Goal: Information Seeking & Learning: Learn about a topic

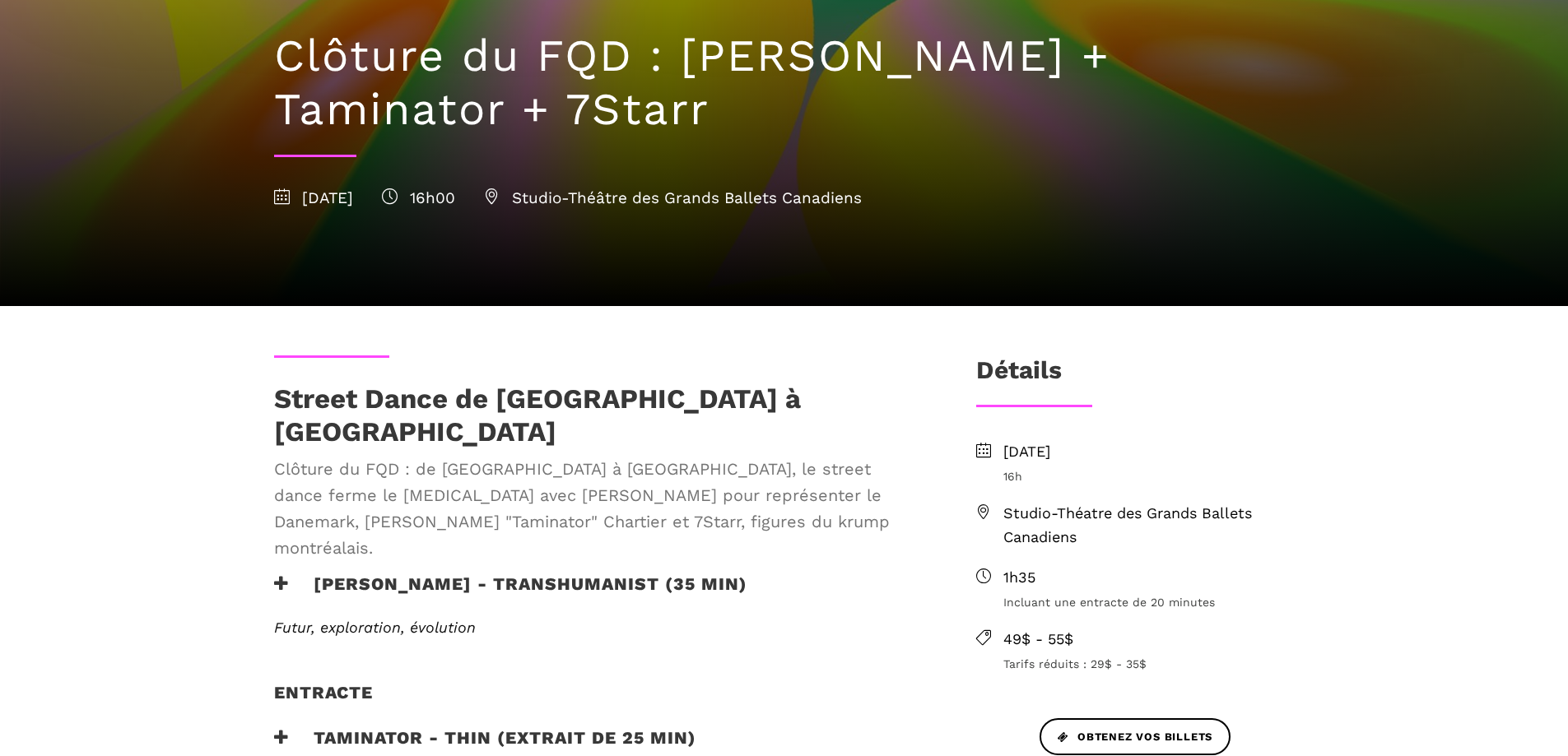
scroll to position [247, 0]
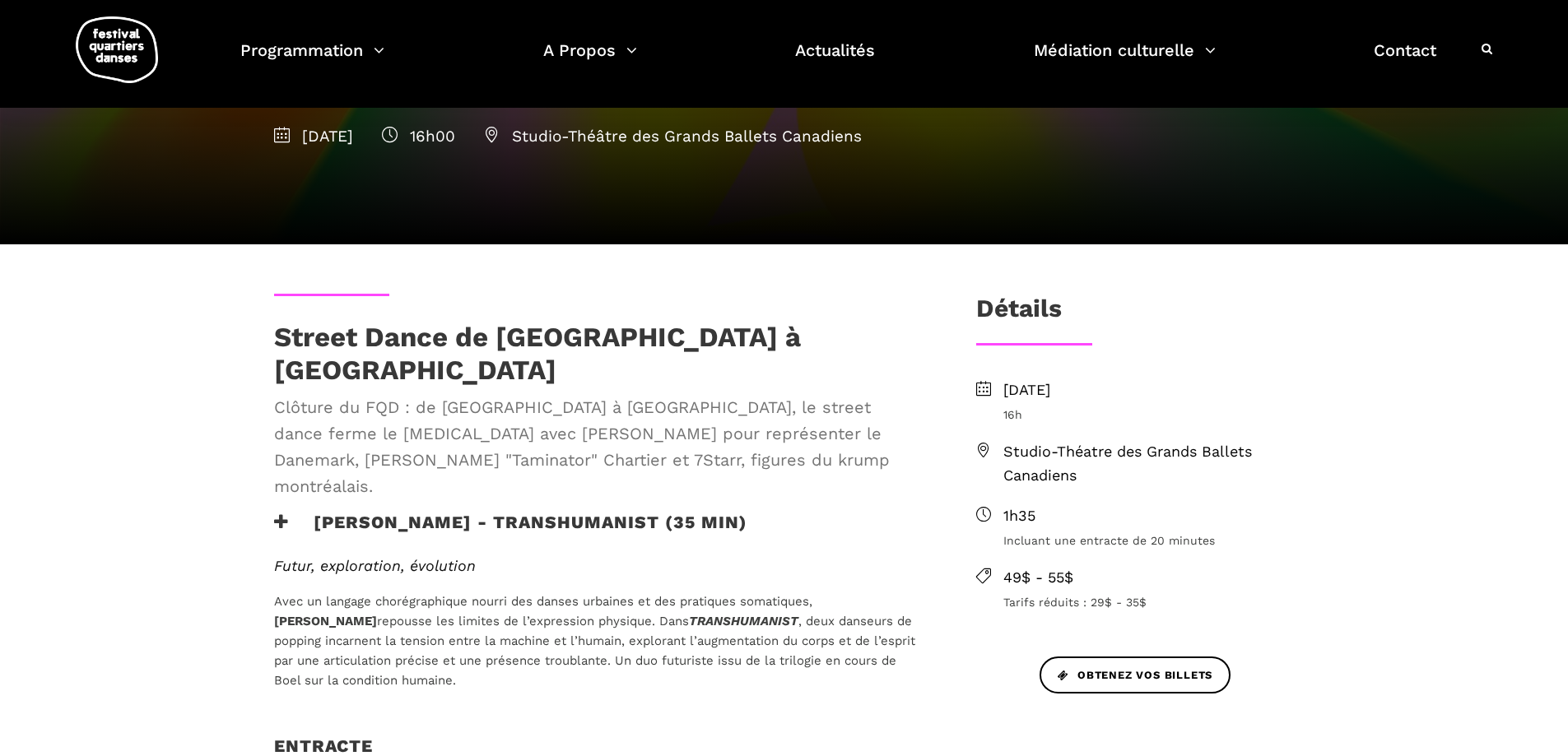
click at [373, 614] on span ", deux danseurs de popping incarnent la tension entre la machine et l’humain, e…" at bounding box center [594, 651] width 641 height 74
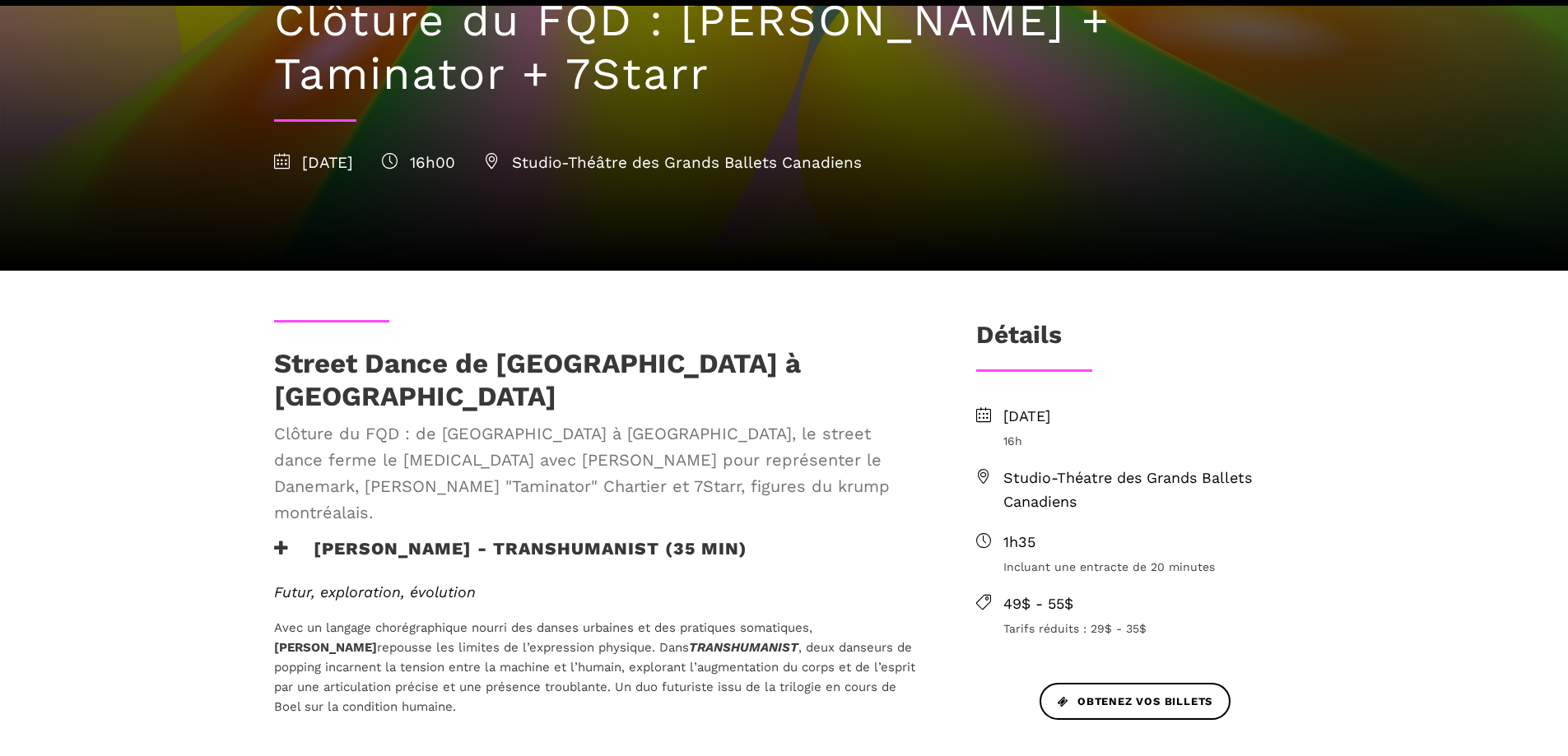
scroll to position [247, 0]
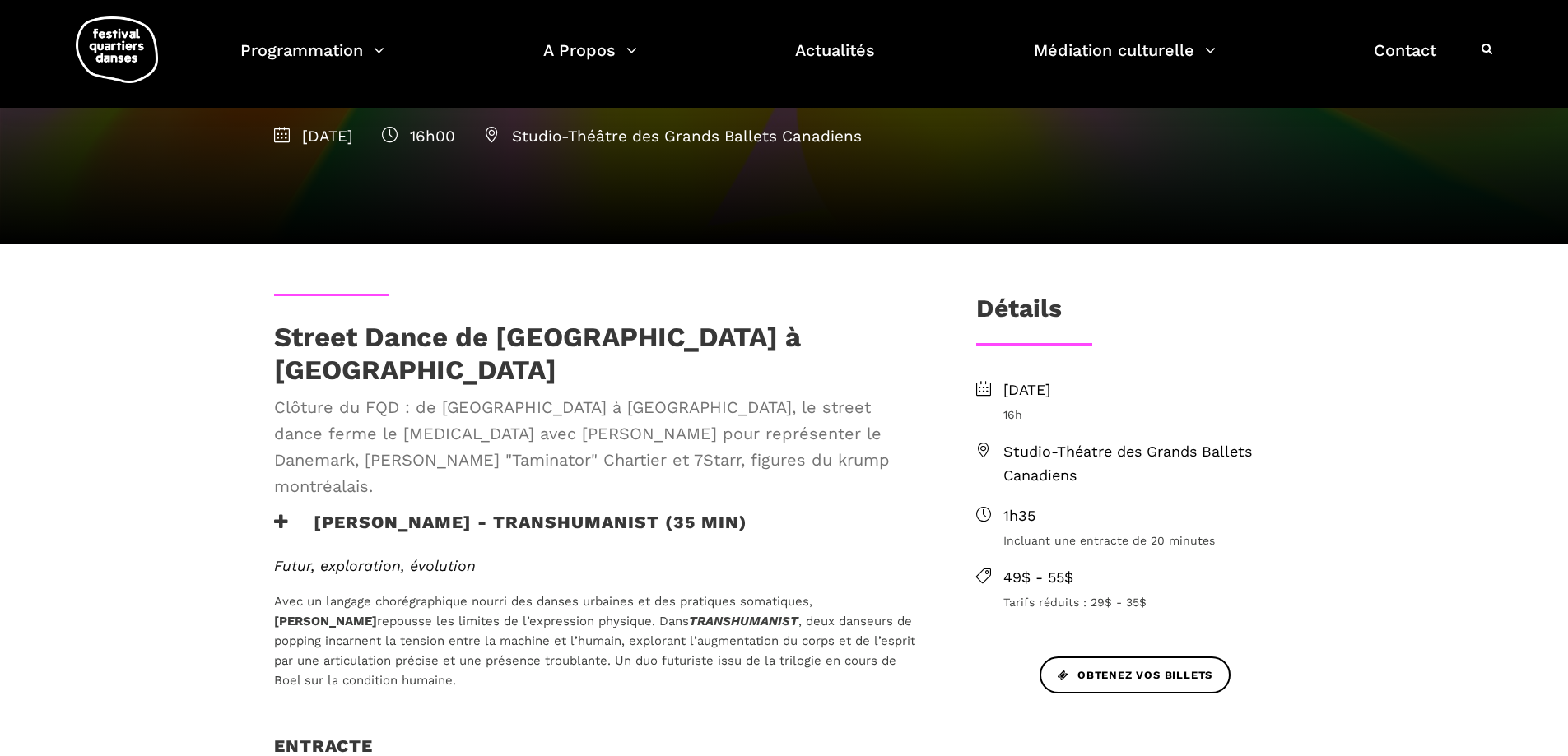
click at [1141, 480] on span "Studio-Théatre des Grands Ballets Canadiens" at bounding box center [1149, 464] width 291 height 47
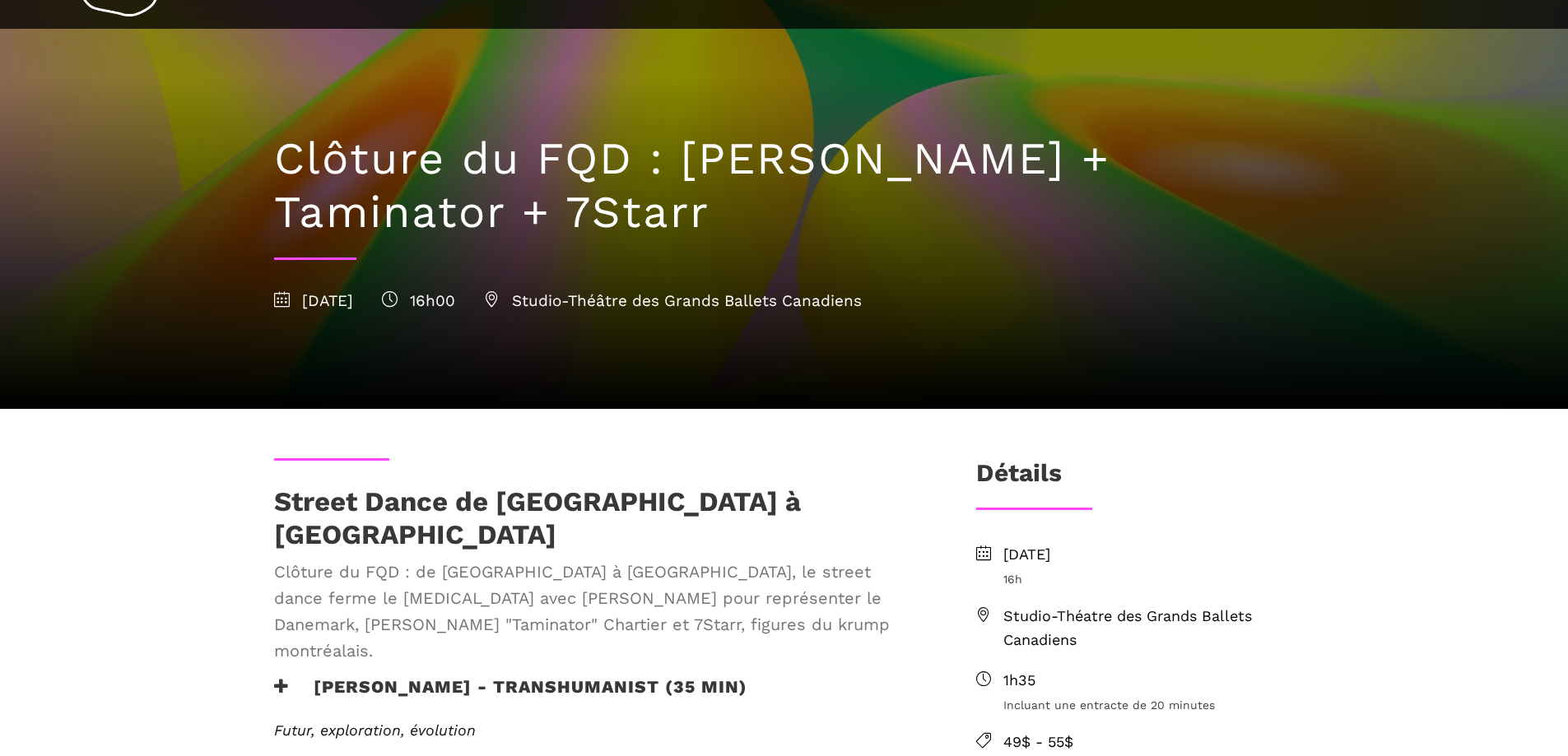
scroll to position [164, 0]
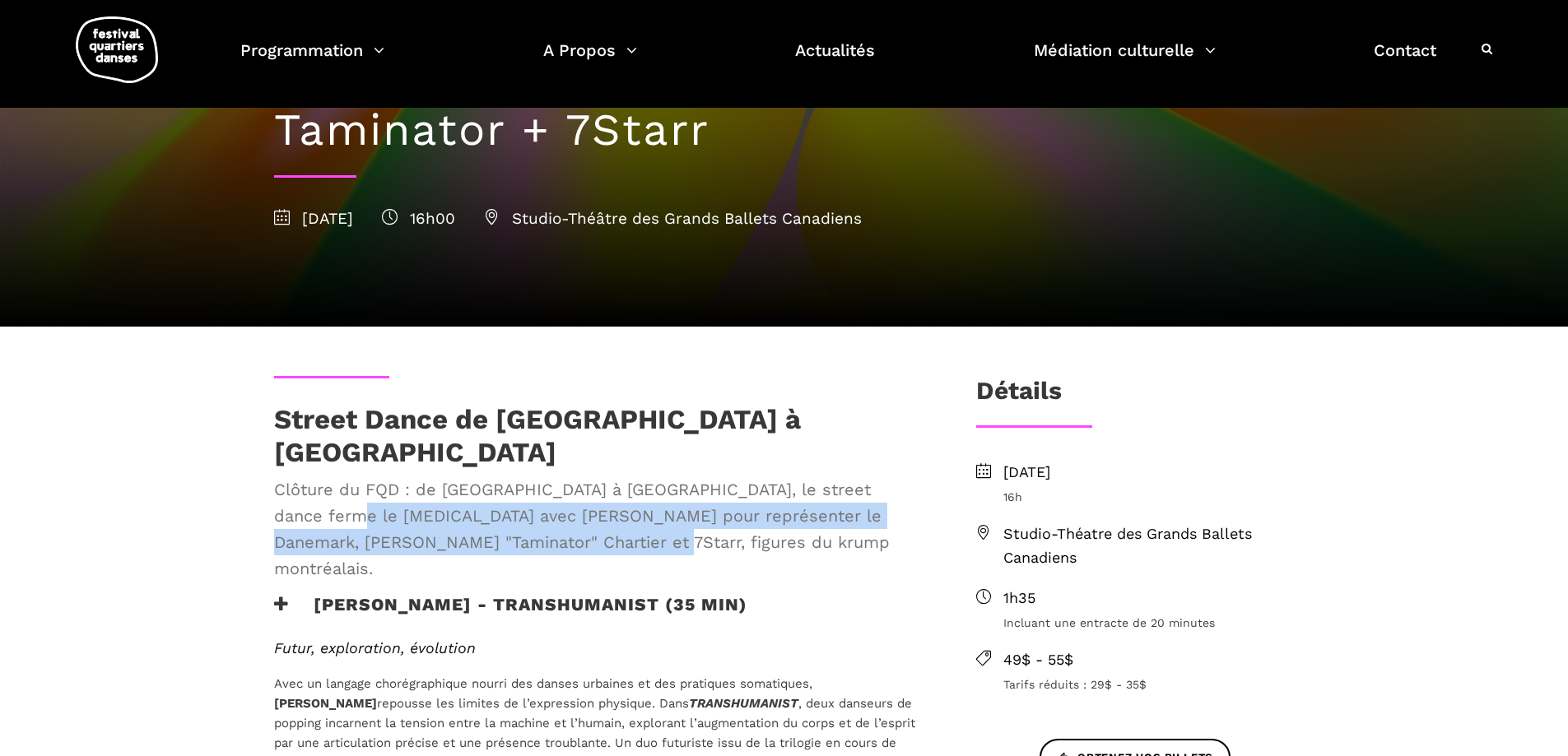
drag, startPoint x: 544, startPoint y: 525, endPoint x: 293, endPoint y: 500, distance: 252.2
click at [293, 500] on span "Clôture du FQD : de [GEOGRAPHIC_DATA] à [GEOGRAPHIC_DATA], le street dance ferm…" at bounding box center [598, 530] width 649 height 106
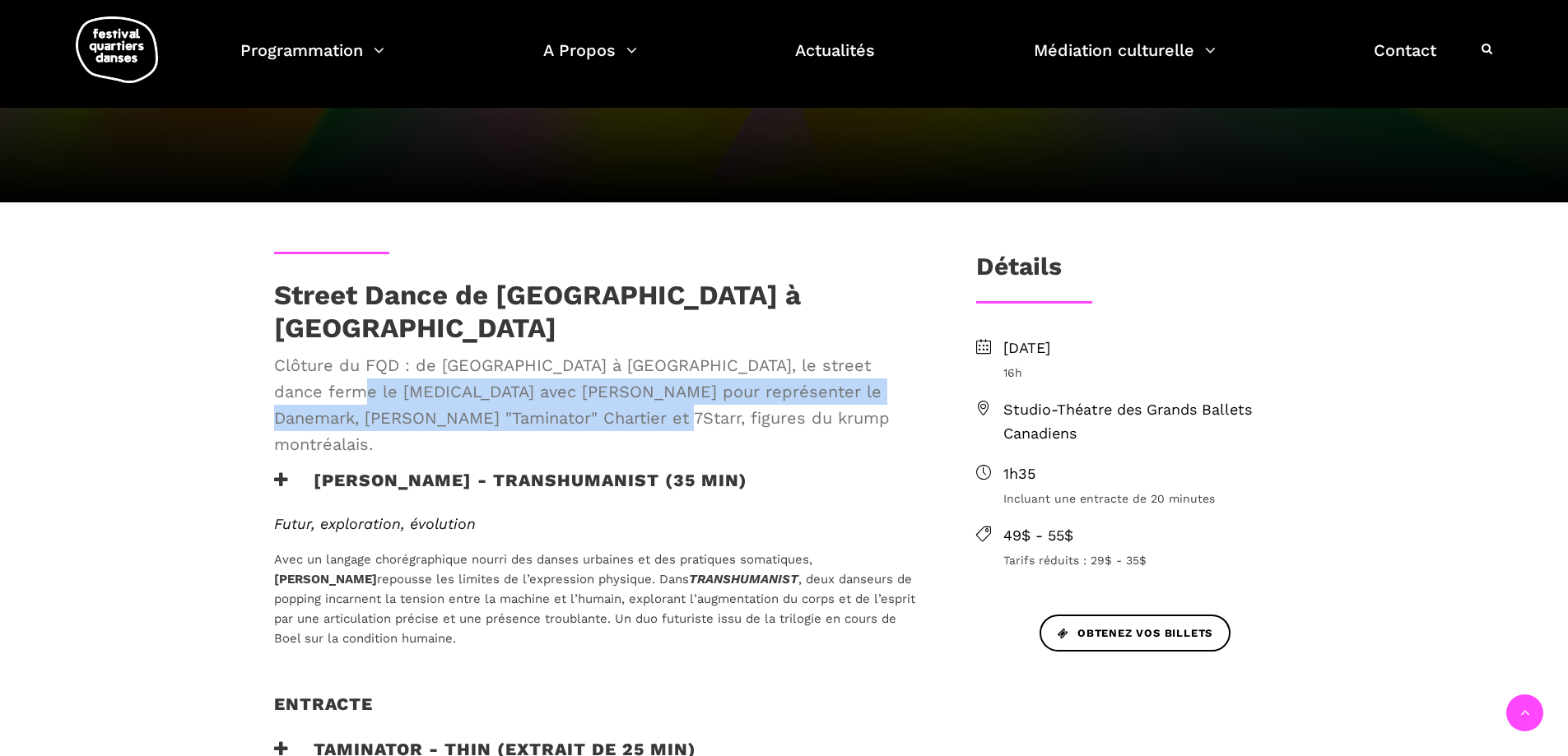
scroll to position [329, 0]
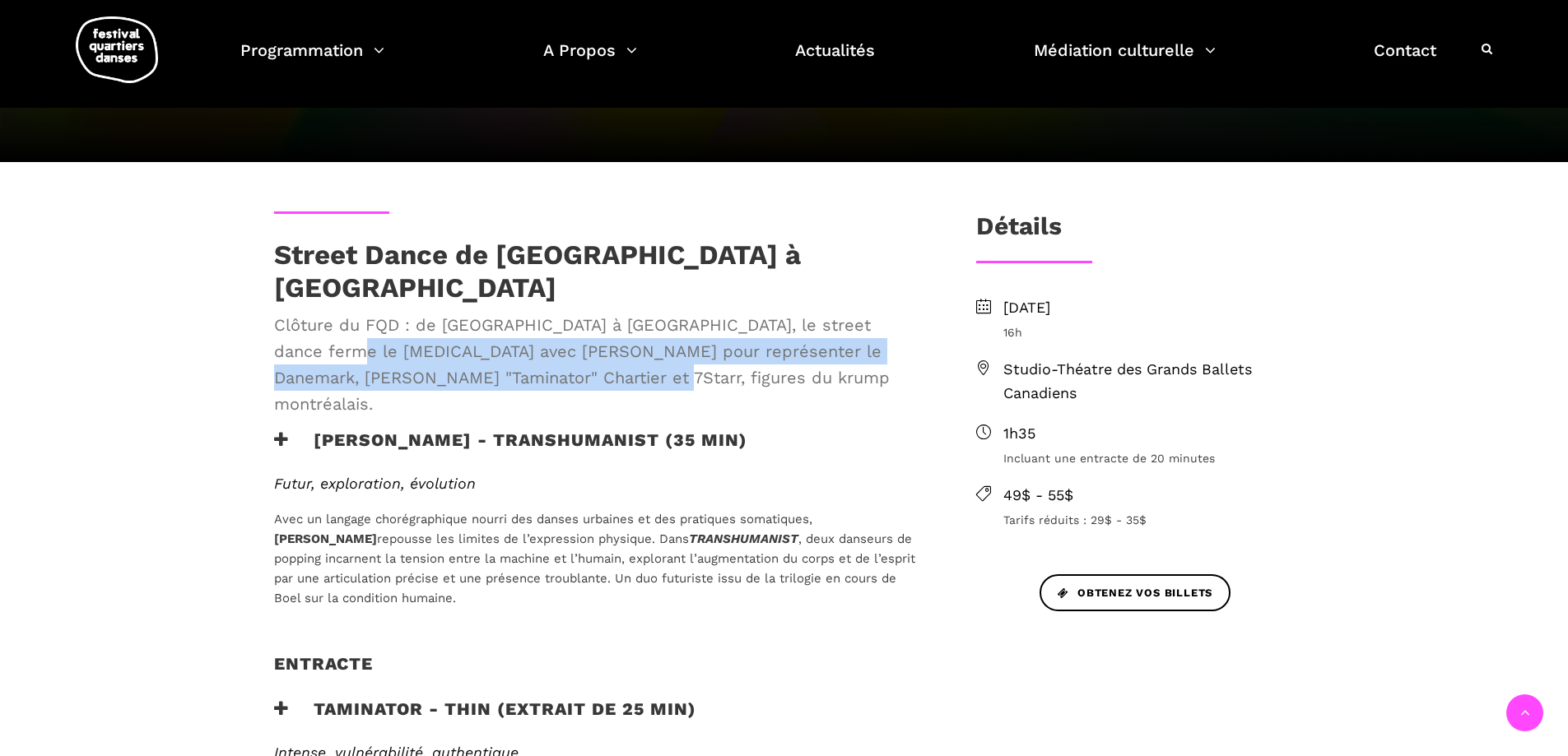
drag, startPoint x: 384, startPoint y: 319, endPoint x: 383, endPoint y: 328, distance: 9.1
click at [383, 319] on span "Clôture du FQD : de [GEOGRAPHIC_DATA] à [GEOGRAPHIC_DATA], le street dance ferm…" at bounding box center [598, 365] width 649 height 106
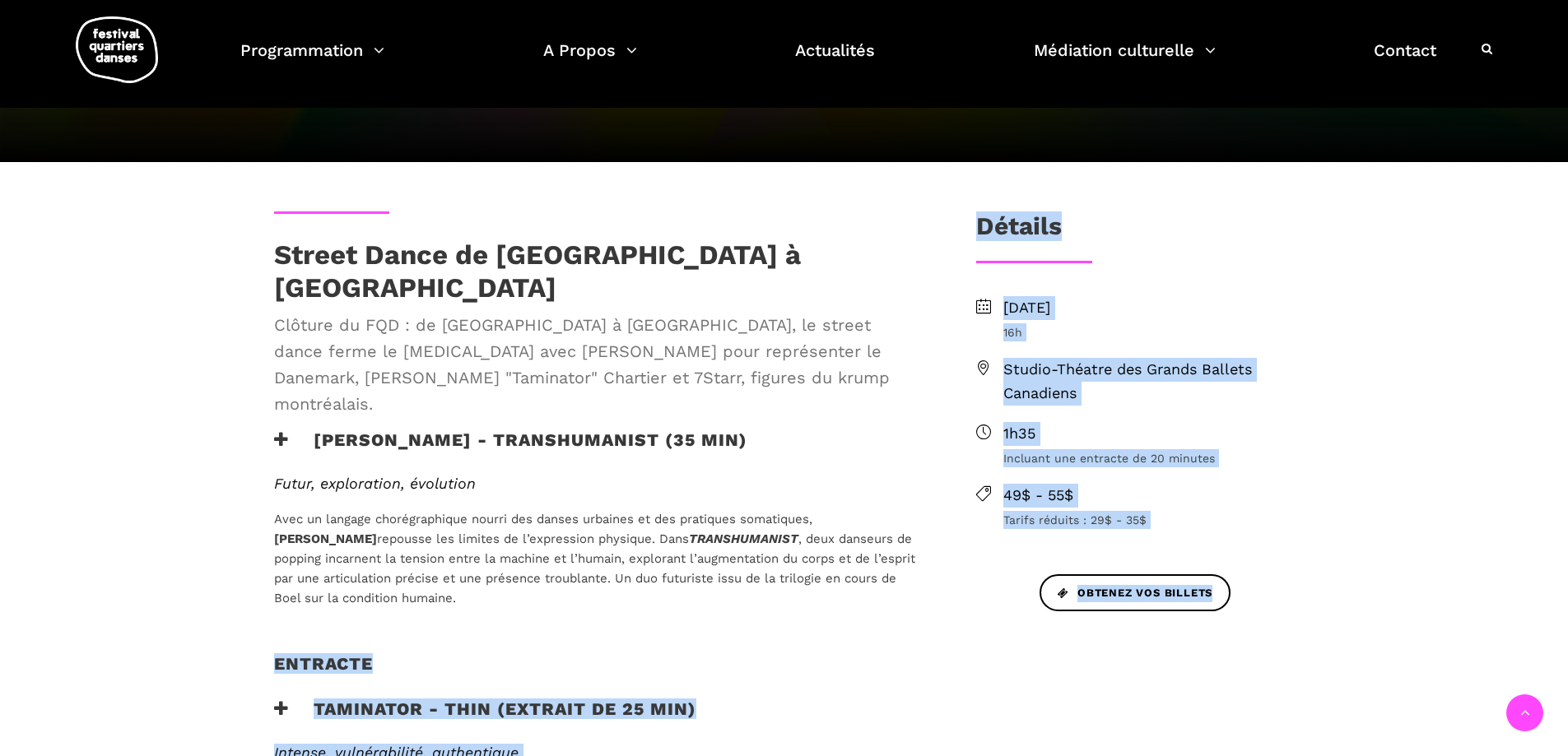
drag, startPoint x: 392, startPoint y: 555, endPoint x: 240, endPoint y: 374, distance: 236.4
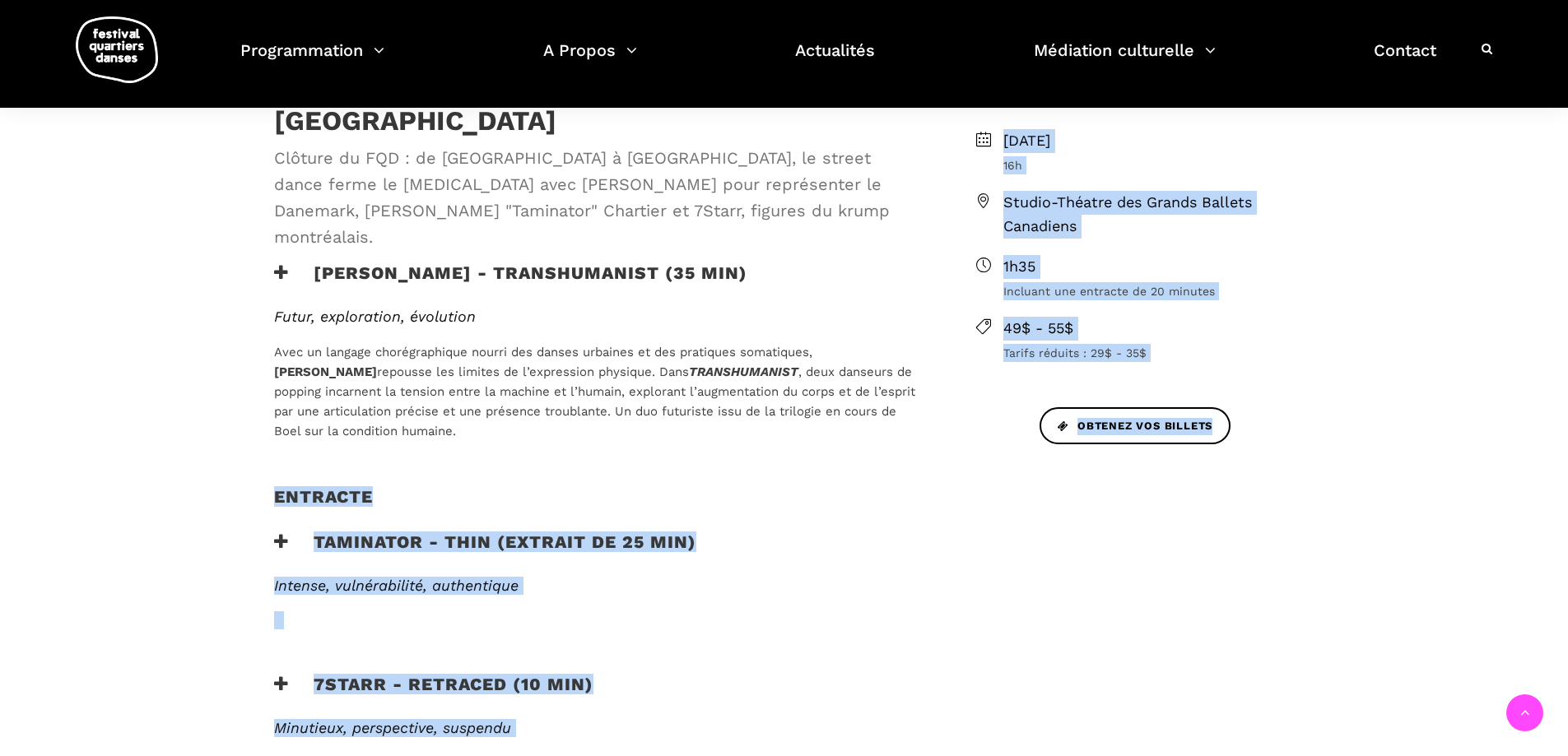
scroll to position [576, 0]
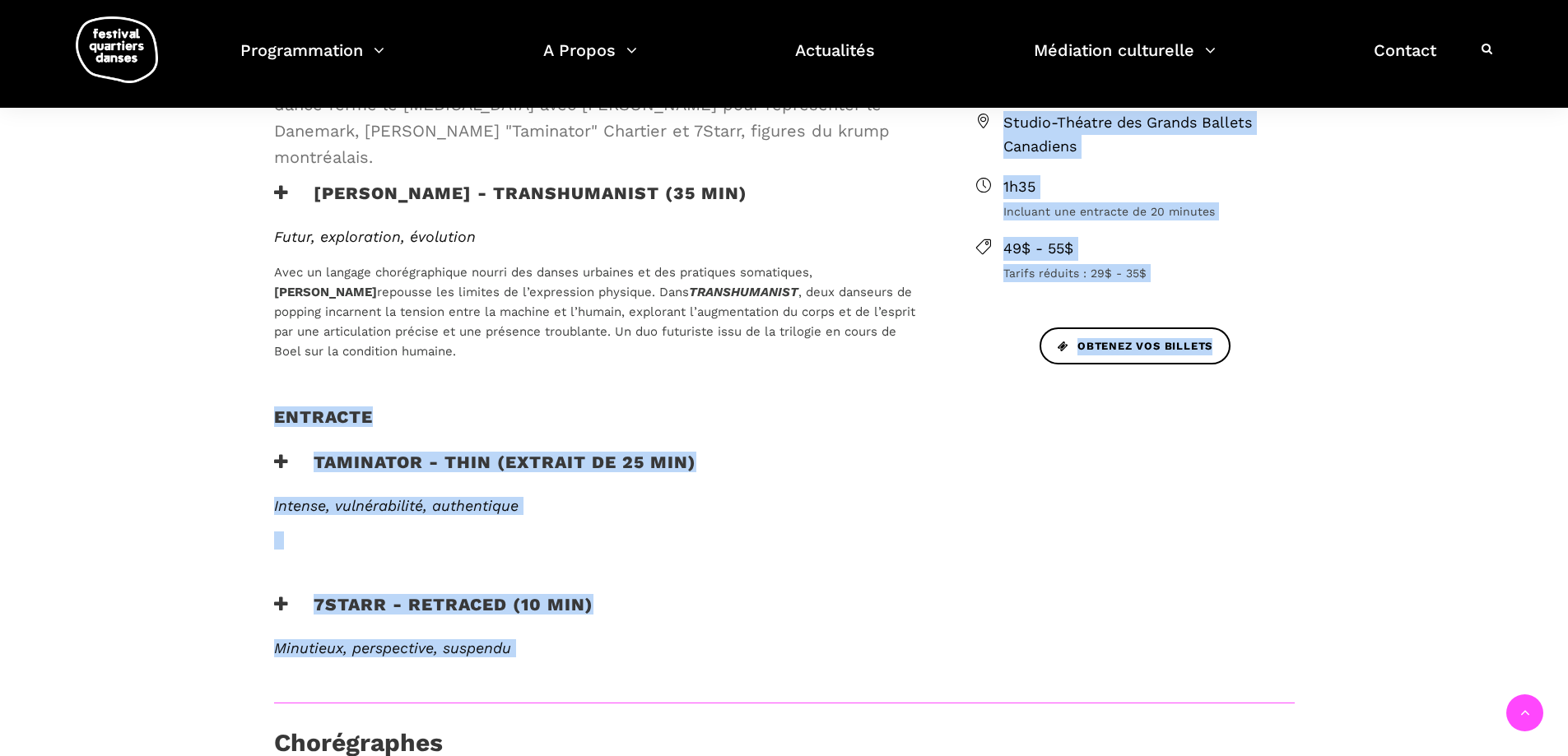
click at [346, 570] on div "En savoir plus" at bounding box center [598, 582] width 682 height 25
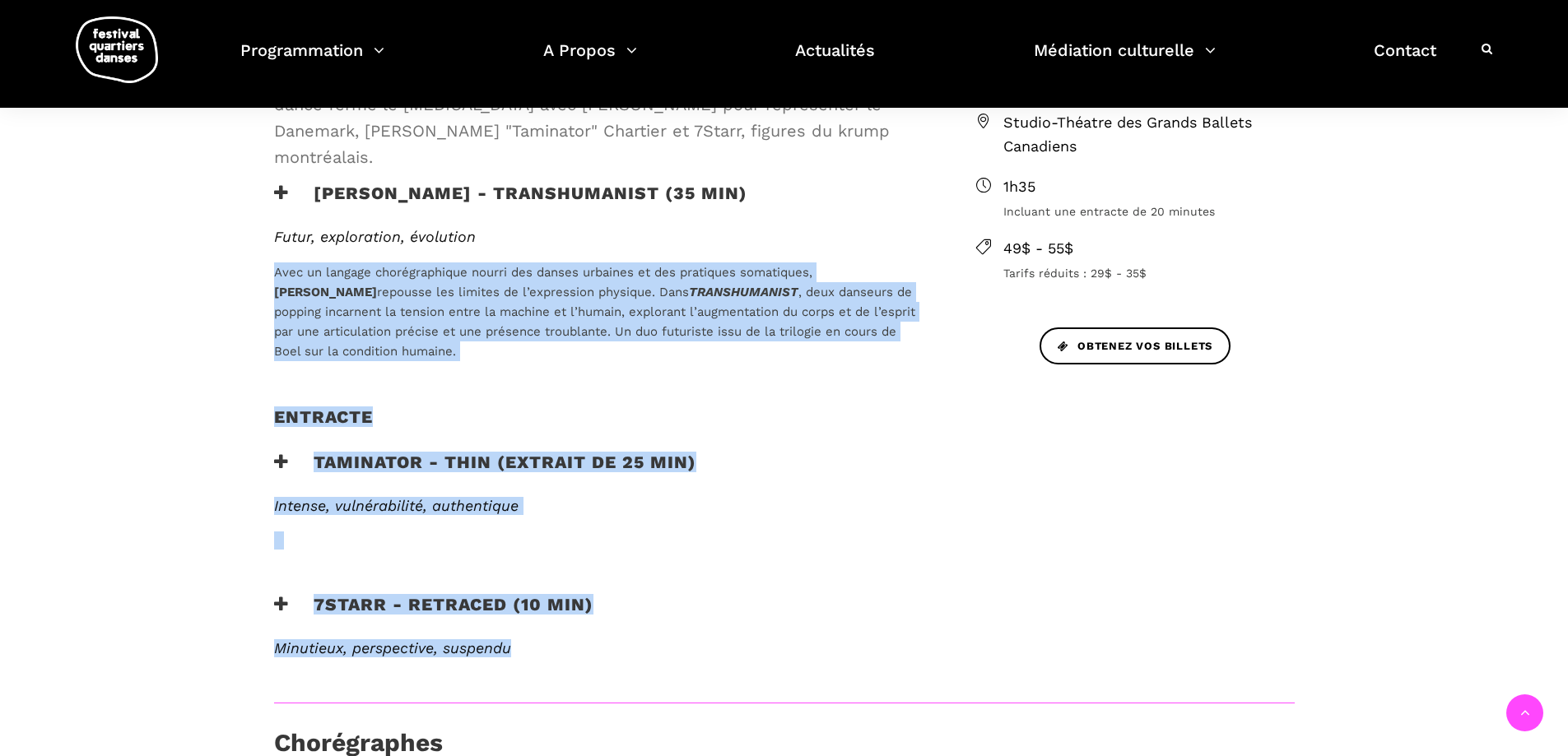
drag, startPoint x: 532, startPoint y: 603, endPoint x: 261, endPoint y: 231, distance: 460.2
click at [261, 231] on div "Street Dance de [GEOGRAPHIC_DATA] à [GEOGRAPHIC_DATA] Clôture du FQD : de [GEOG…" at bounding box center [598, 334] width 682 height 738
click at [327, 228] on div "Futur, exploration, évolution Avec un langage chorégraphique nourri des danses …" at bounding box center [598, 295] width 649 height 134
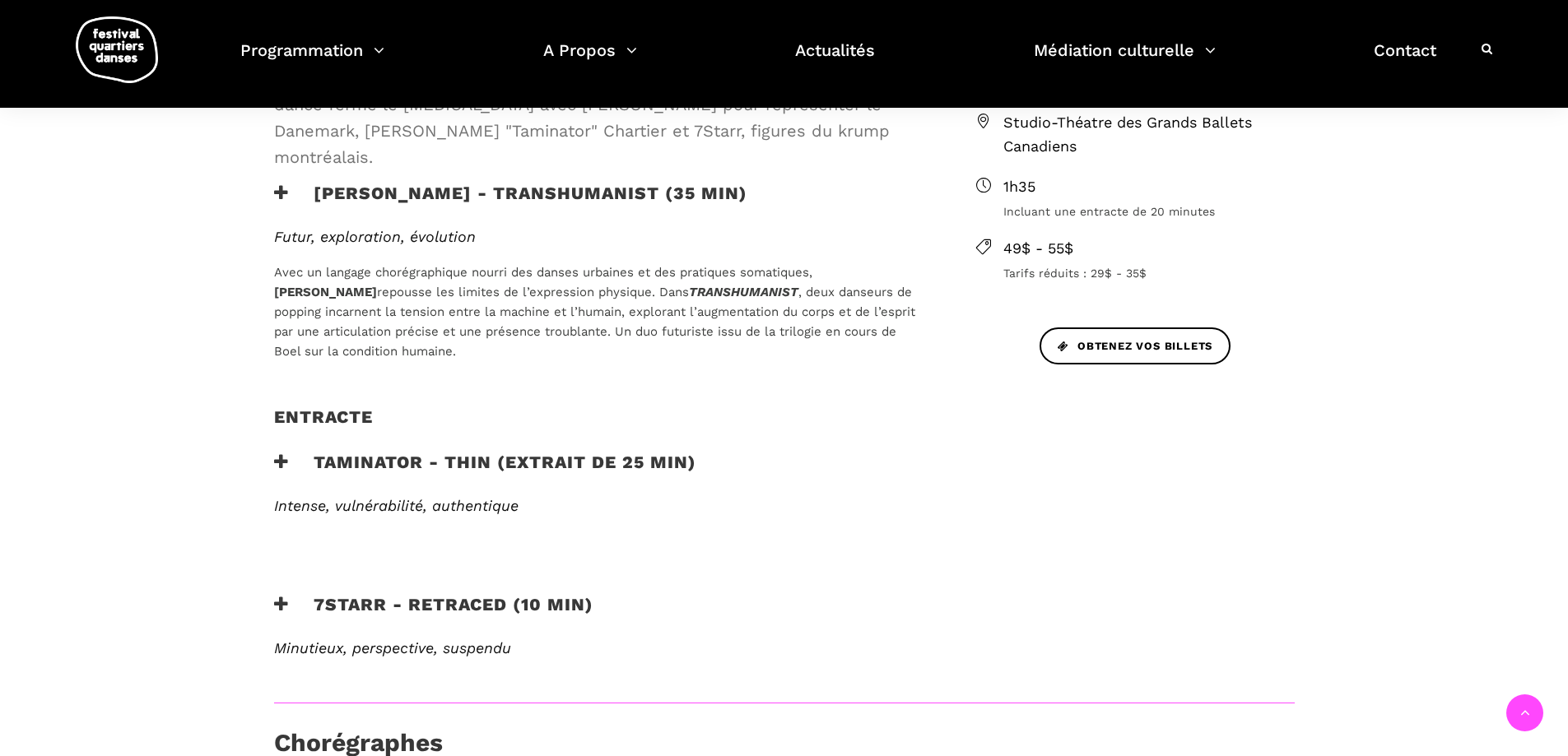
click at [276, 183] on h3 "[PERSON_NAME] - TRANSHUMANIST (35 min)" at bounding box center [510, 203] width 473 height 41
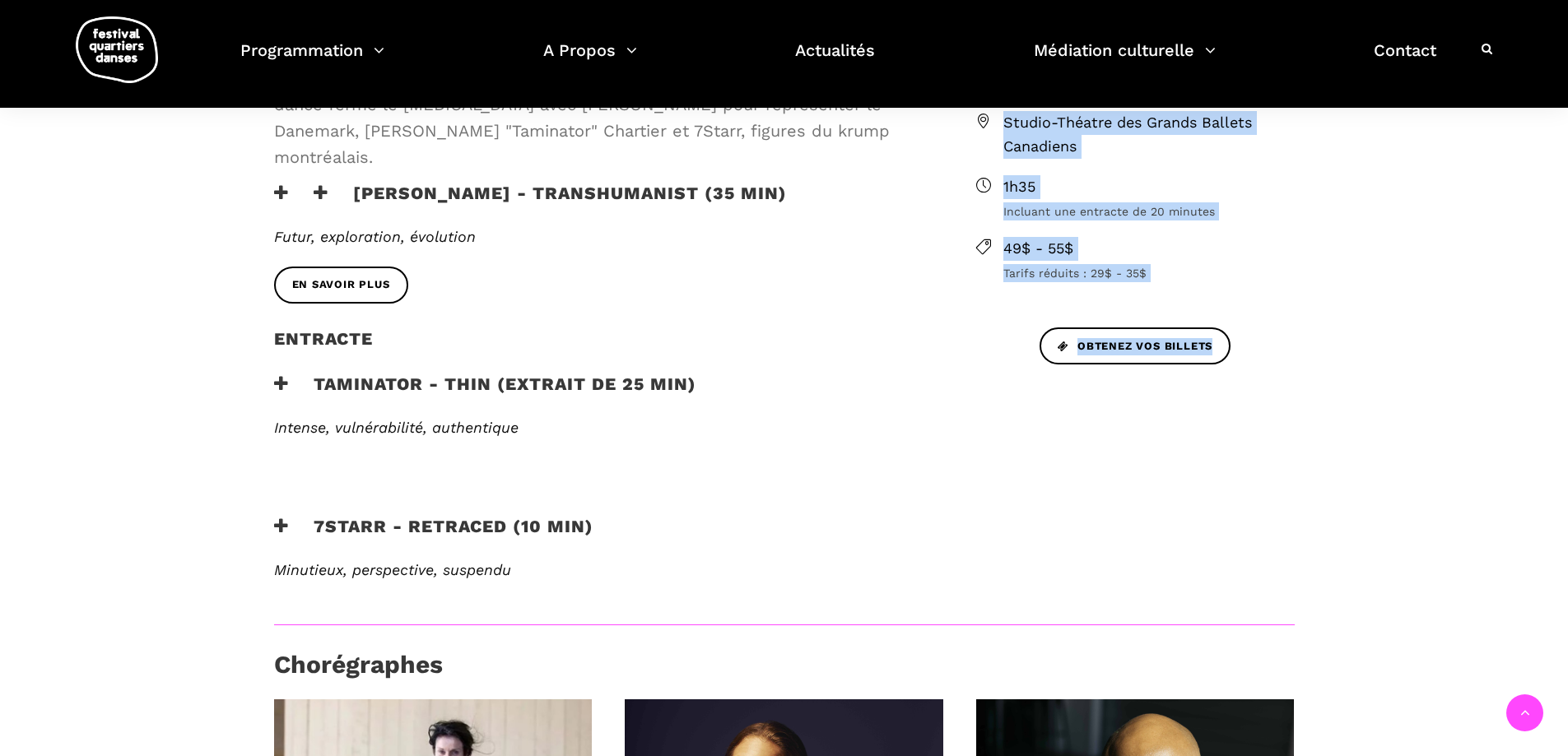
drag, startPoint x: 534, startPoint y: 523, endPoint x: 210, endPoint y: 279, distance: 405.6
click at [208, 264] on div "Street Dance de [GEOGRAPHIC_DATA] à [GEOGRAPHIC_DATA] Clôture du FQD : de [GEOG…" at bounding box center [784, 506] width 1568 height 1180
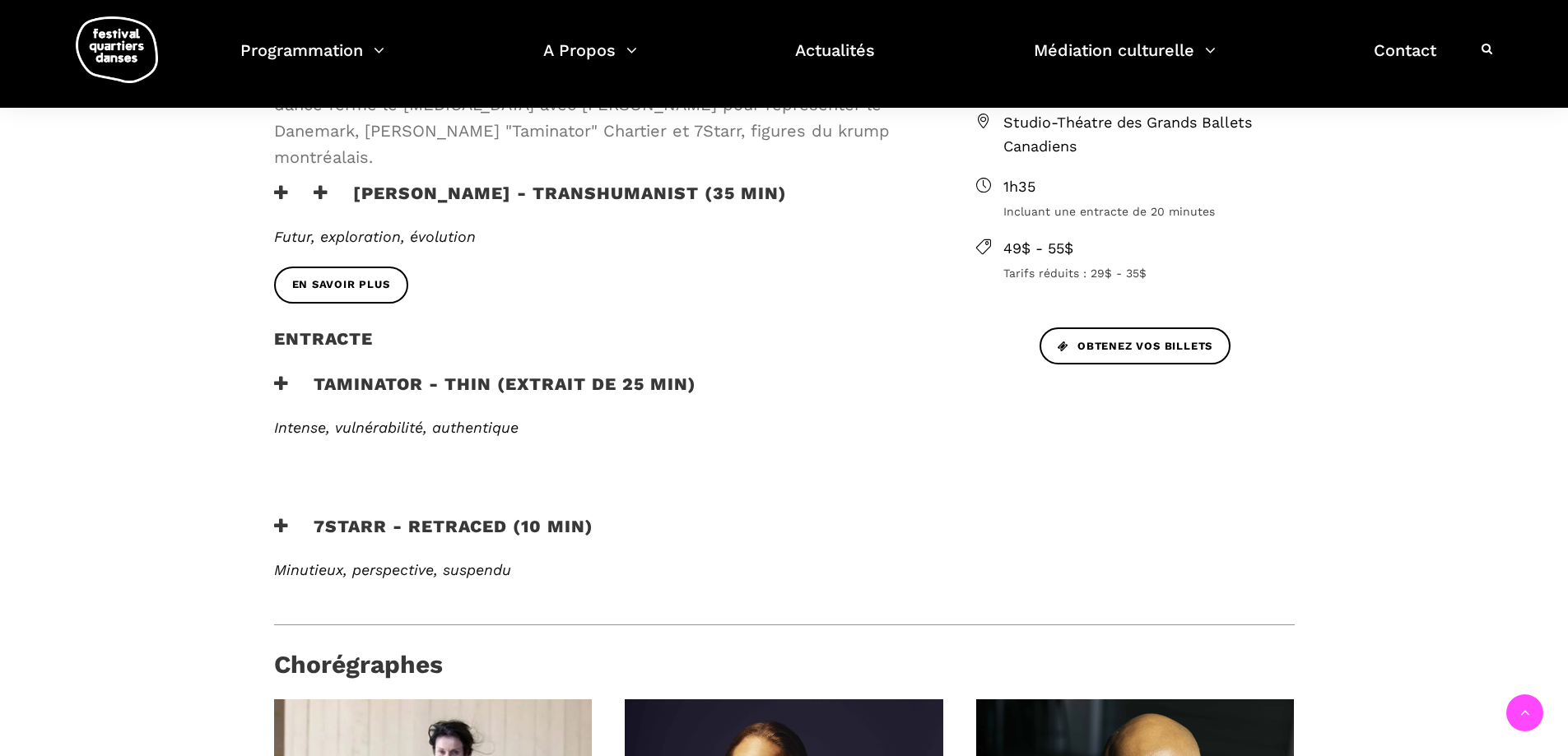
click at [490, 561] on em "Minutieux, perspective, suspendu" at bounding box center [392, 570] width 238 height 18
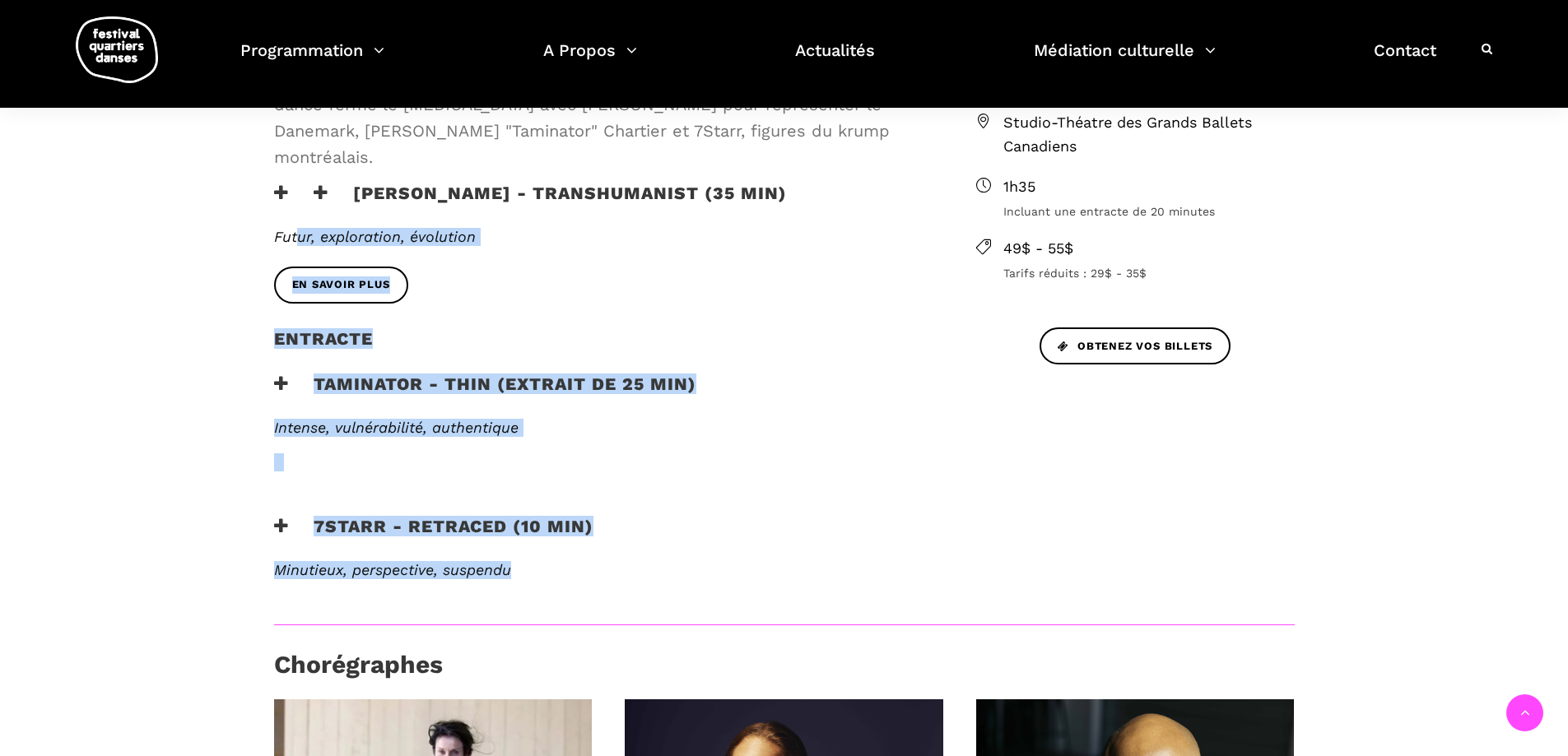
drag, startPoint x: 521, startPoint y: 519, endPoint x: 300, endPoint y: 186, distance: 399.7
click at [300, 186] on div "Street Dance de [GEOGRAPHIC_DATA] à [GEOGRAPHIC_DATA] Clôture du FQD : de [GEOG…" at bounding box center [598, 295] width 682 height 660
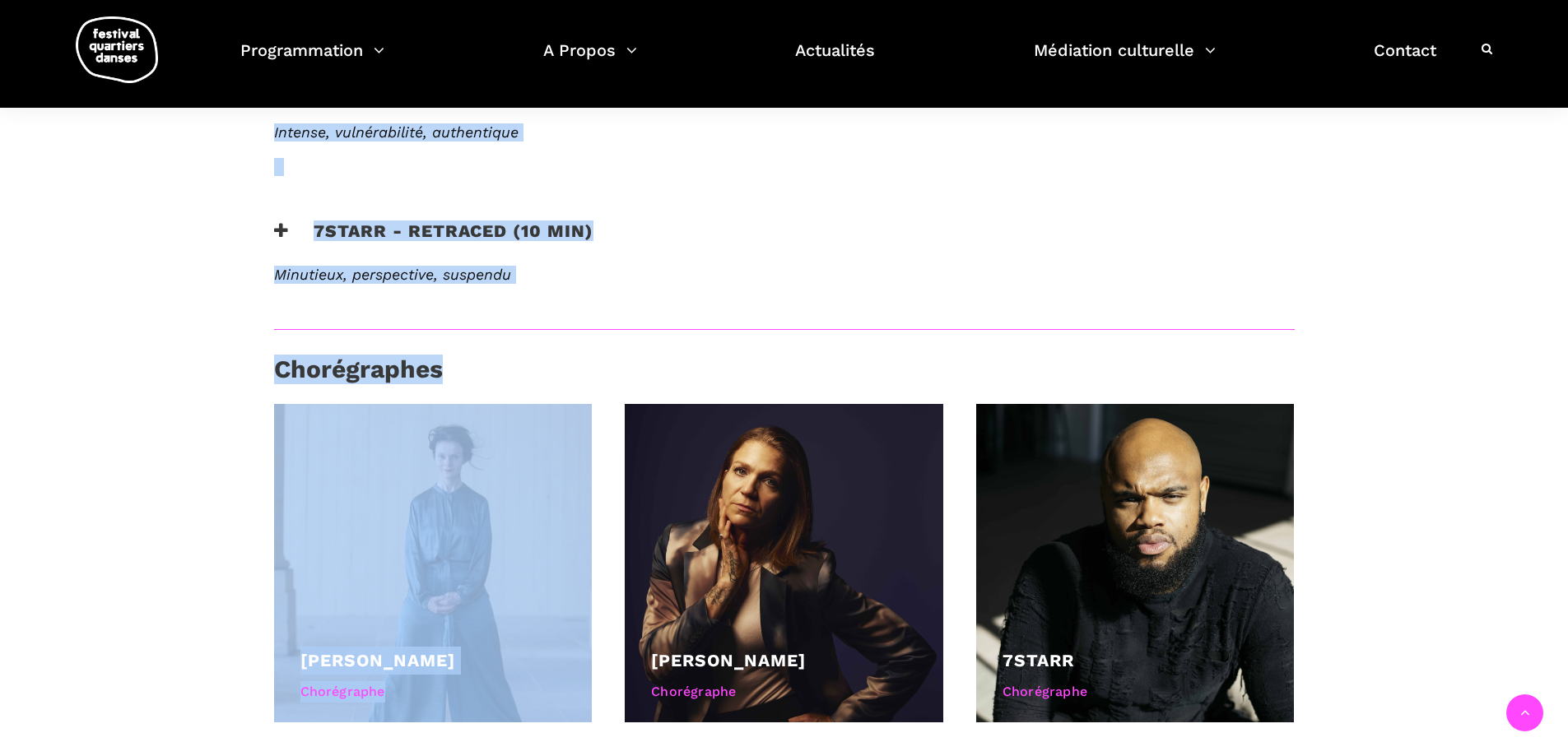
scroll to position [952, 0]
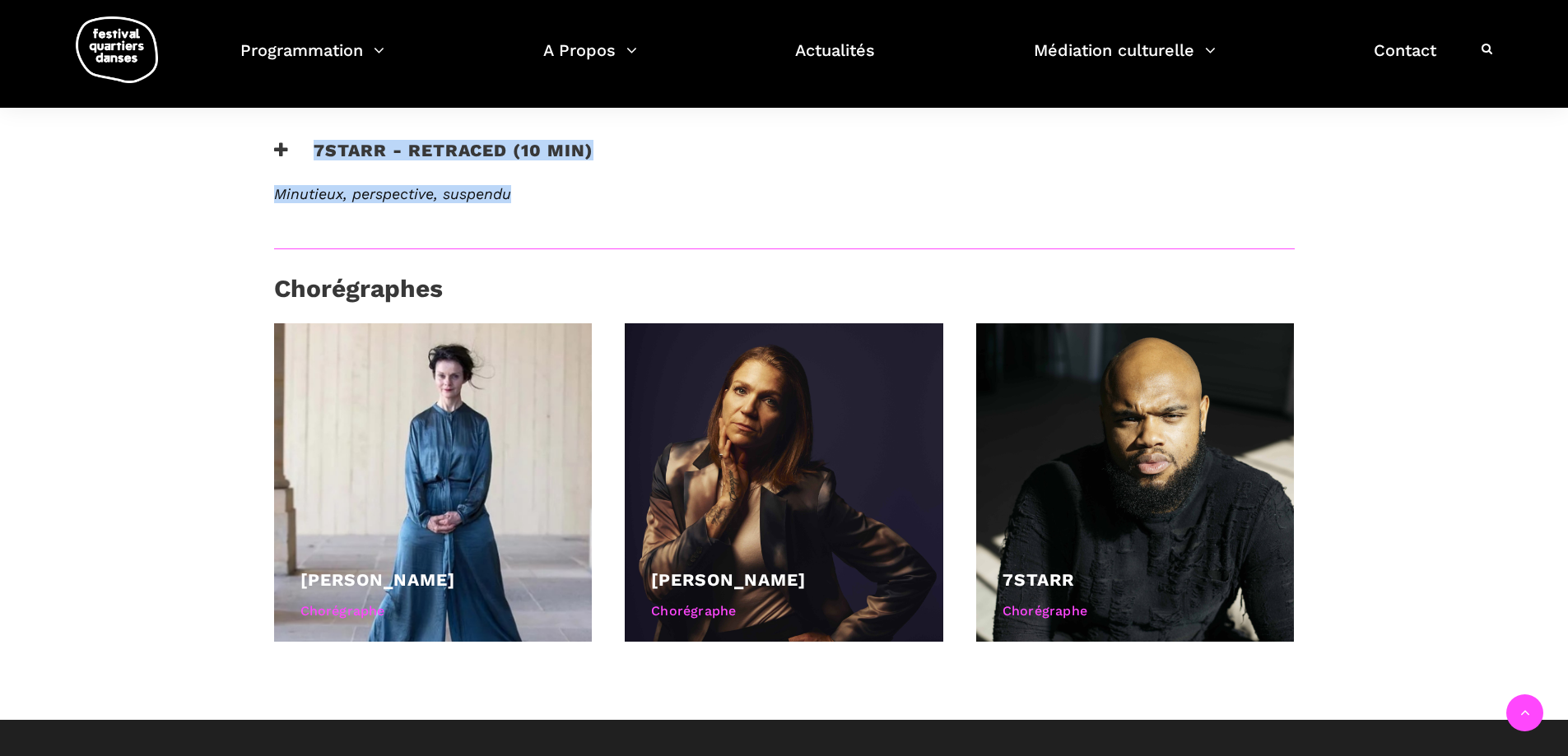
drag, startPoint x: 270, startPoint y: 292, endPoint x: 566, endPoint y: 158, distance: 324.9
copy div "Loremip do SIT : am Consectetu a Elitsedd, ei tempor incid utlab et dol magn Al…"
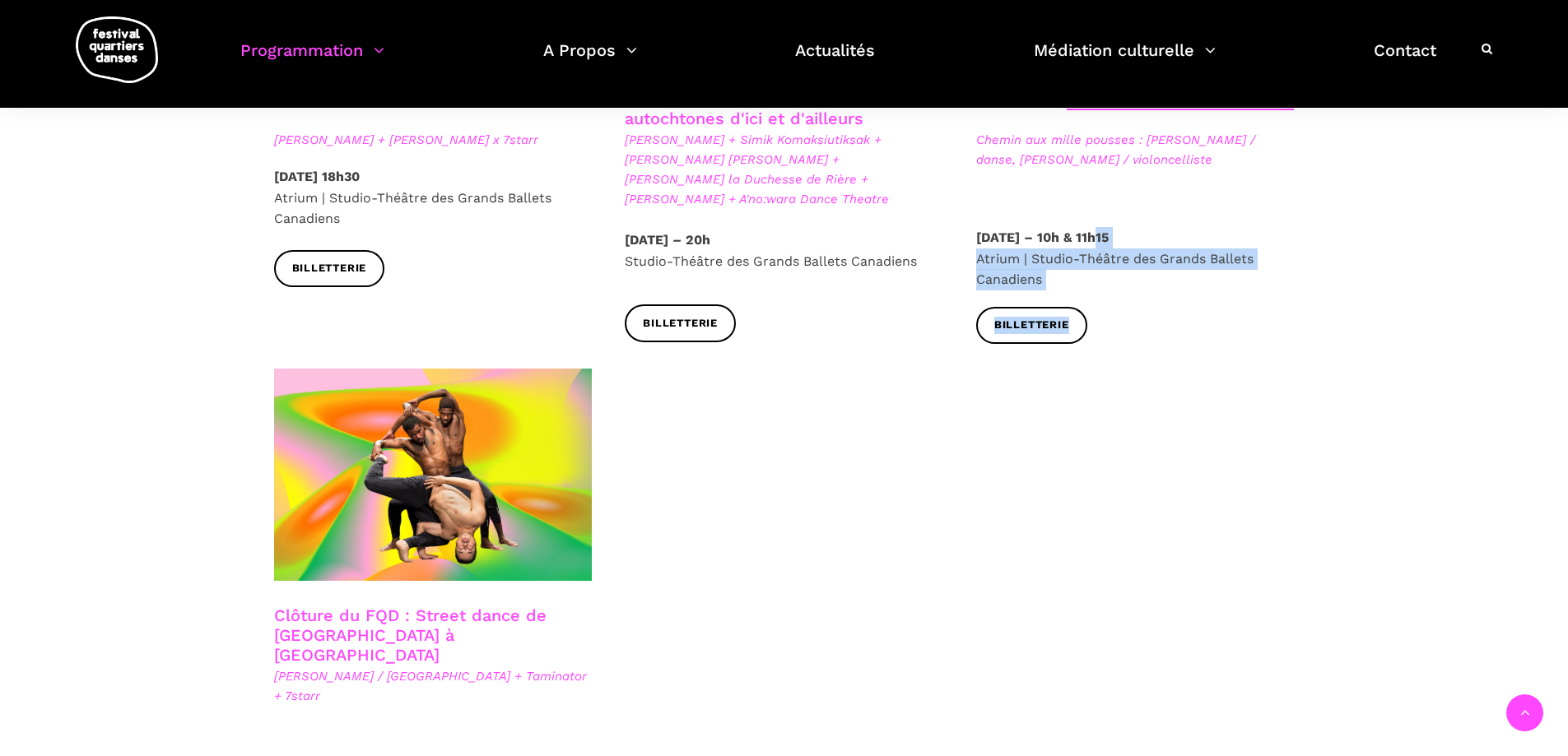
drag, startPoint x: 1108, startPoint y: 187, endPoint x: 1112, endPoint y: 289, distance: 102.1
click at [1112, 289] on div "FQD mini Chemin aux mille pousses : Alexandra Caron / danse, Emmanuelle Lizère …" at bounding box center [1135, 109] width 352 height 518
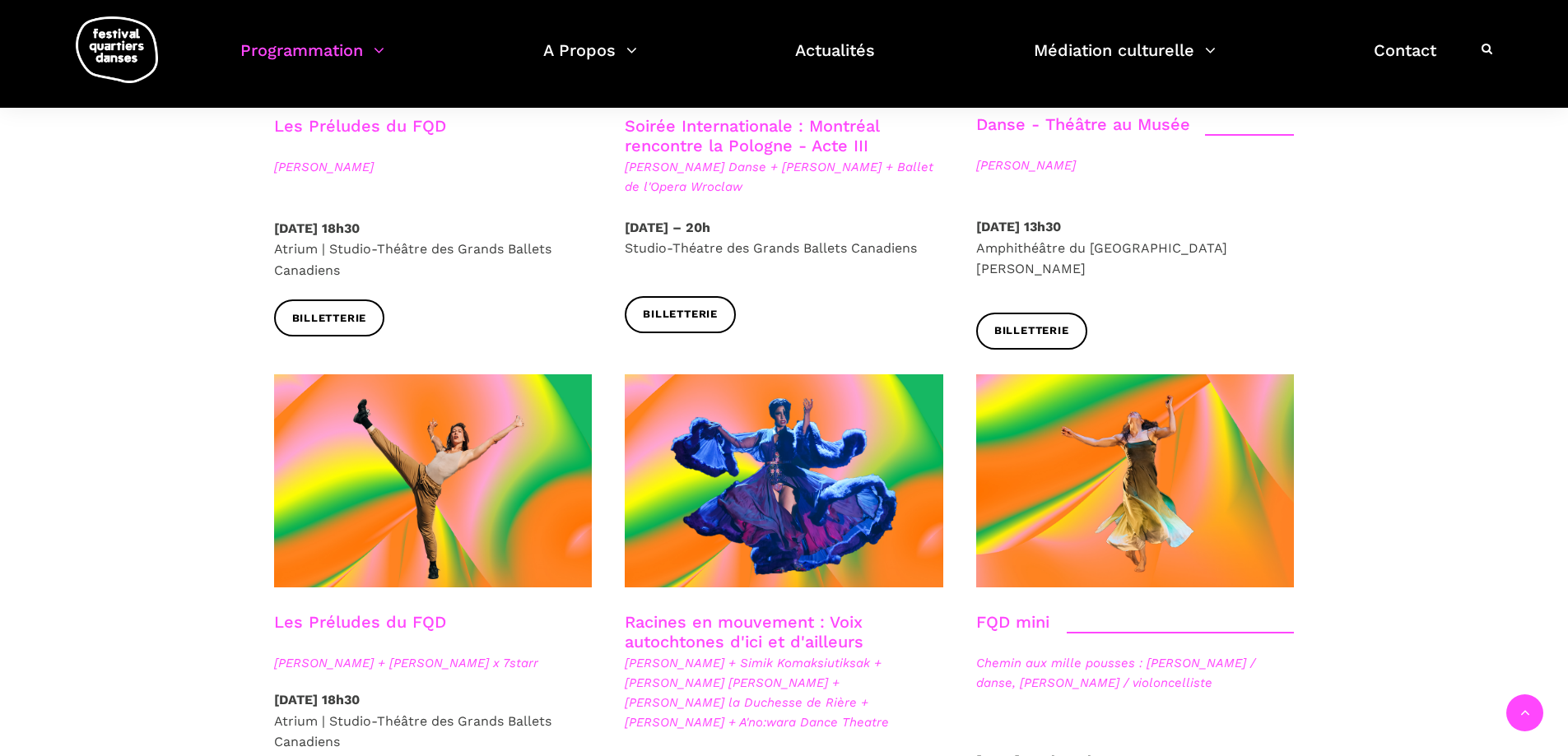
scroll to position [2140, 0]
